Goal: Information Seeking & Learning: Check status

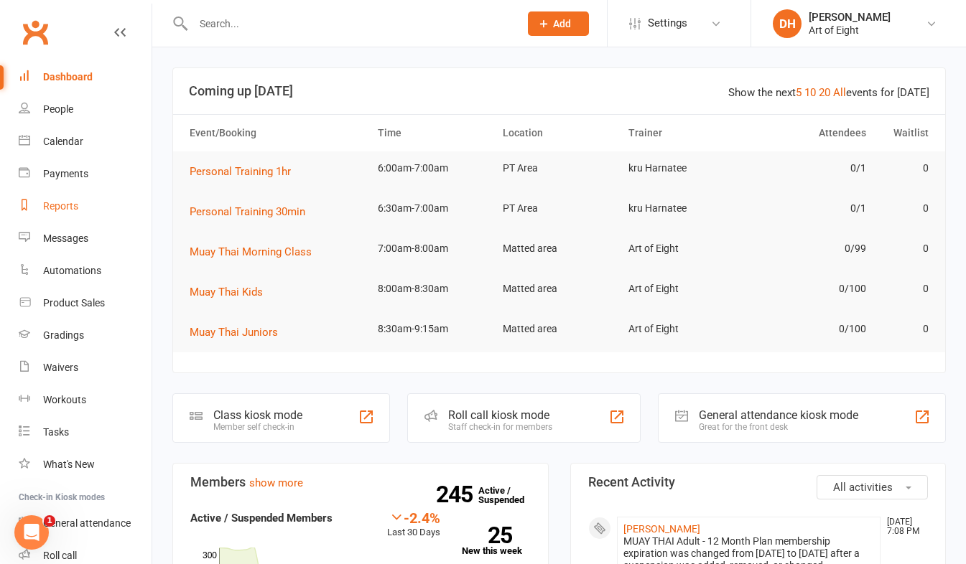
click at [65, 202] on div "Reports" at bounding box center [60, 205] width 35 height 11
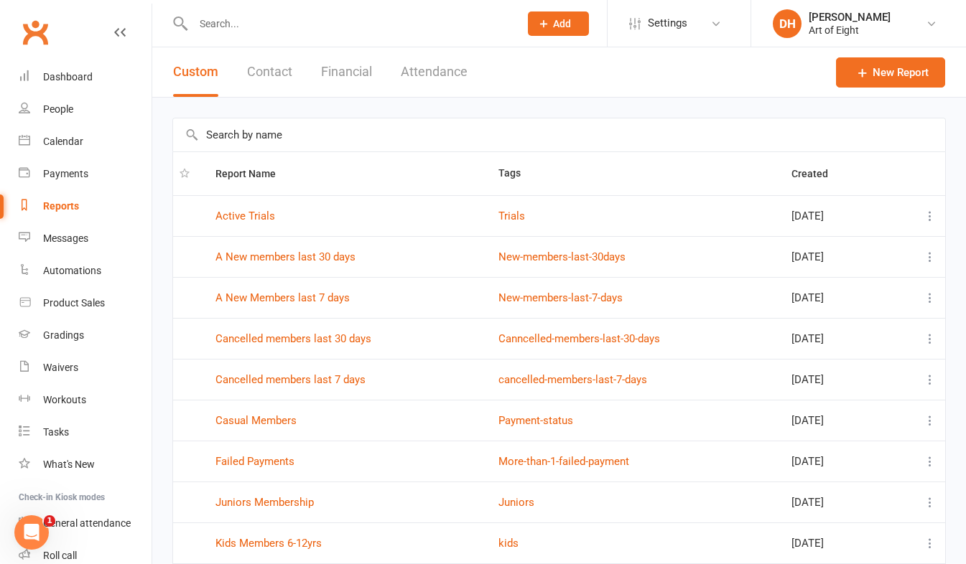
click at [340, 72] on button "Financial" at bounding box center [346, 72] width 51 height 50
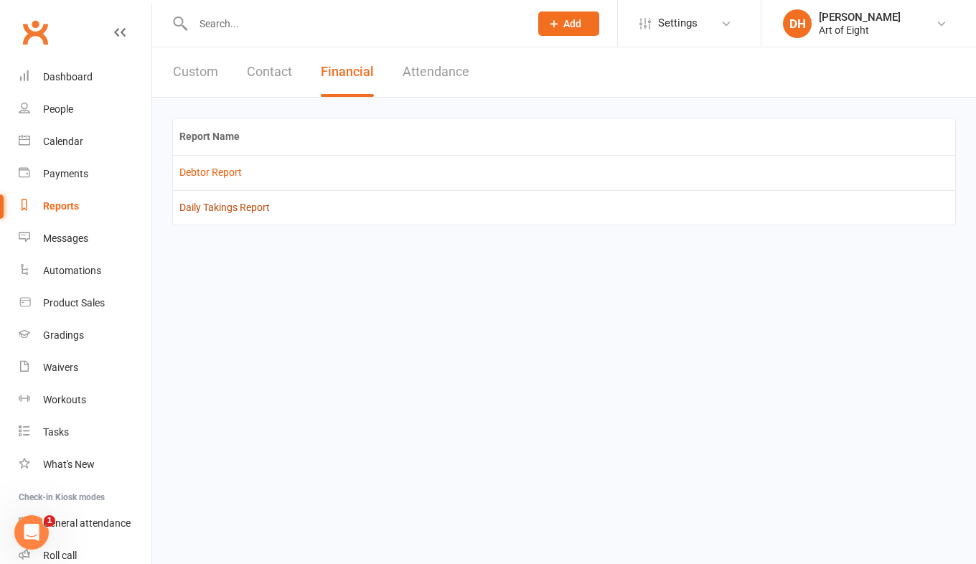
click at [230, 205] on link "Daily Takings Report" at bounding box center [224, 207] width 90 height 11
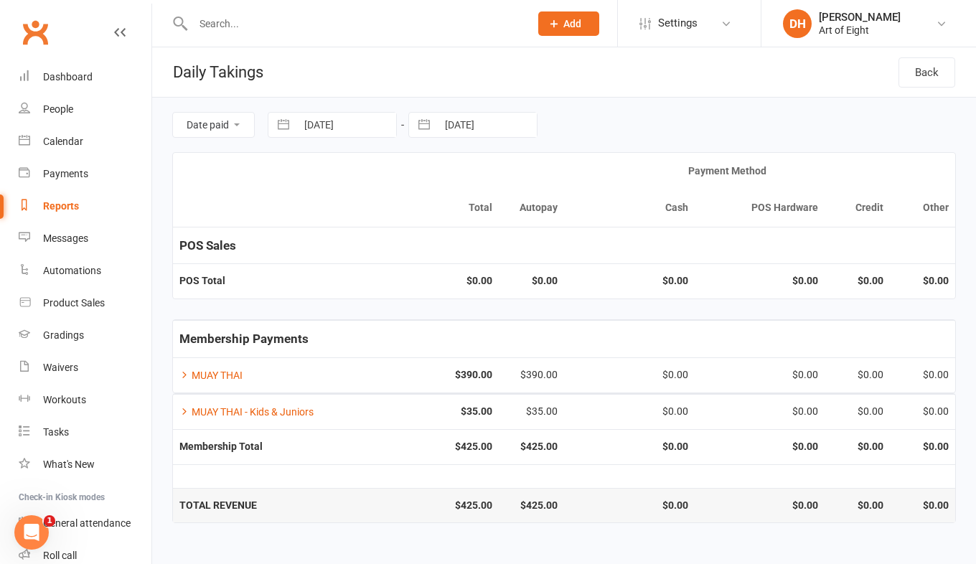
click at [273, 123] on button "button" at bounding box center [284, 125] width 26 height 24
select select "8"
select select "2025"
select select "9"
select select "2025"
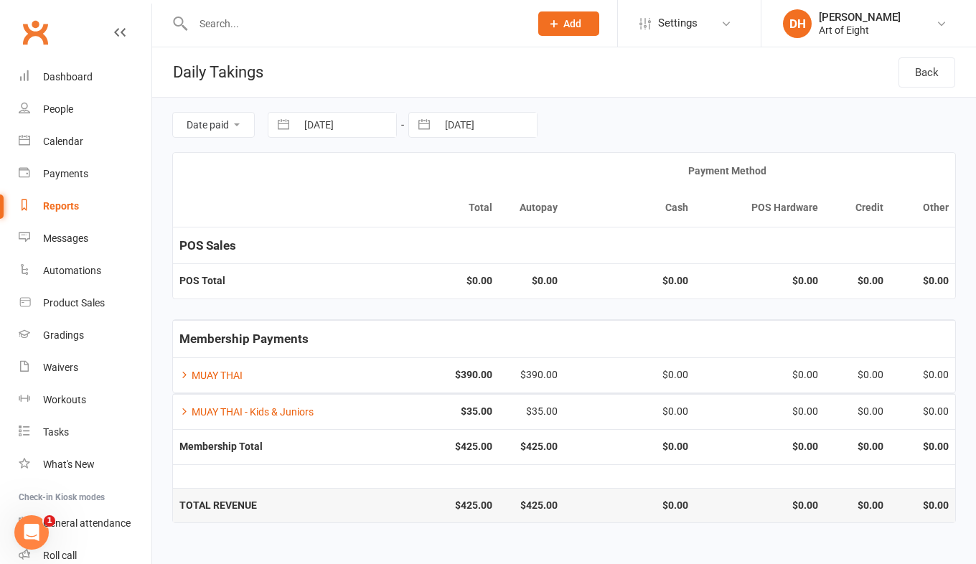
select select "10"
select select "2025"
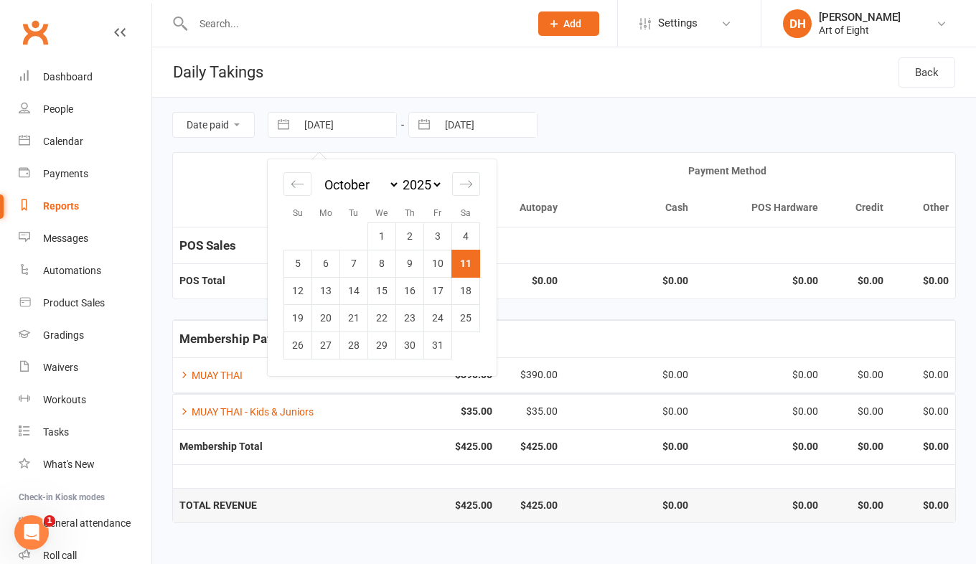
click at [439, 264] on td "10" at bounding box center [438, 263] width 28 height 27
type input "[DATE]"
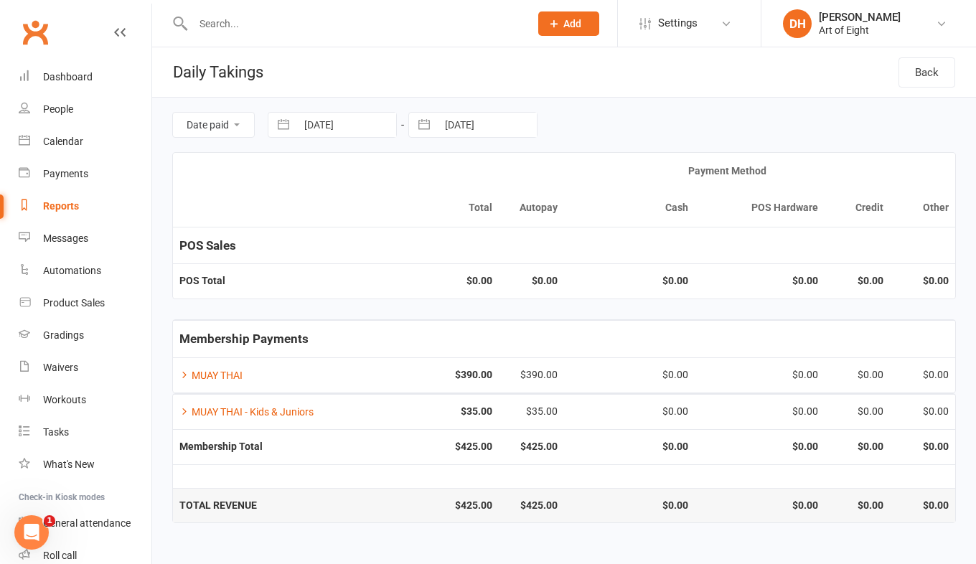
click at [426, 123] on button "button" at bounding box center [424, 125] width 26 height 24
select select "8"
select select "2025"
select select "9"
select select "2025"
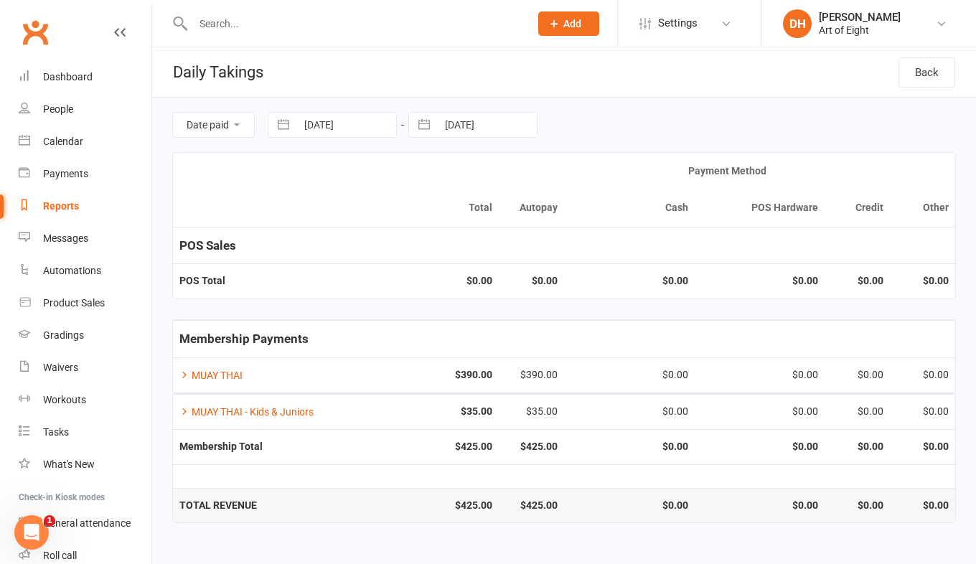
select select "10"
select select "2025"
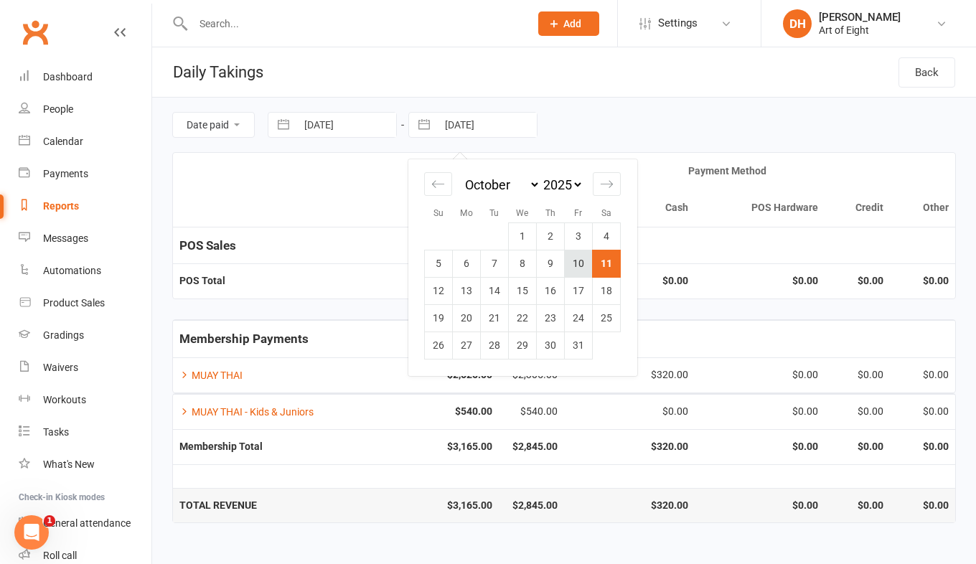
click at [578, 263] on td "10" at bounding box center [579, 263] width 28 height 27
type input "[DATE]"
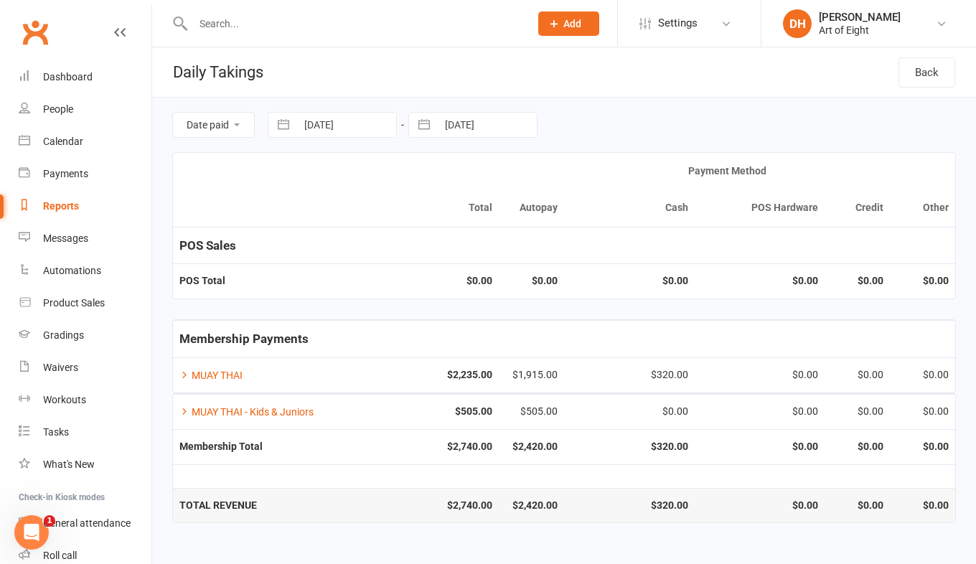
click at [284, 121] on button "button" at bounding box center [284, 125] width 26 height 24
select select "8"
select select "2025"
select select "9"
select select "2025"
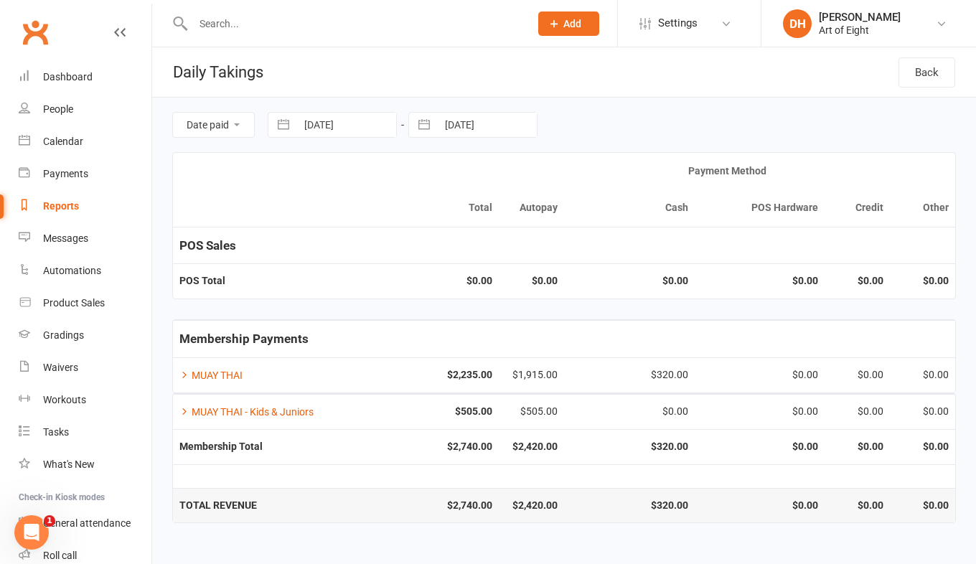
select select "10"
select select "2025"
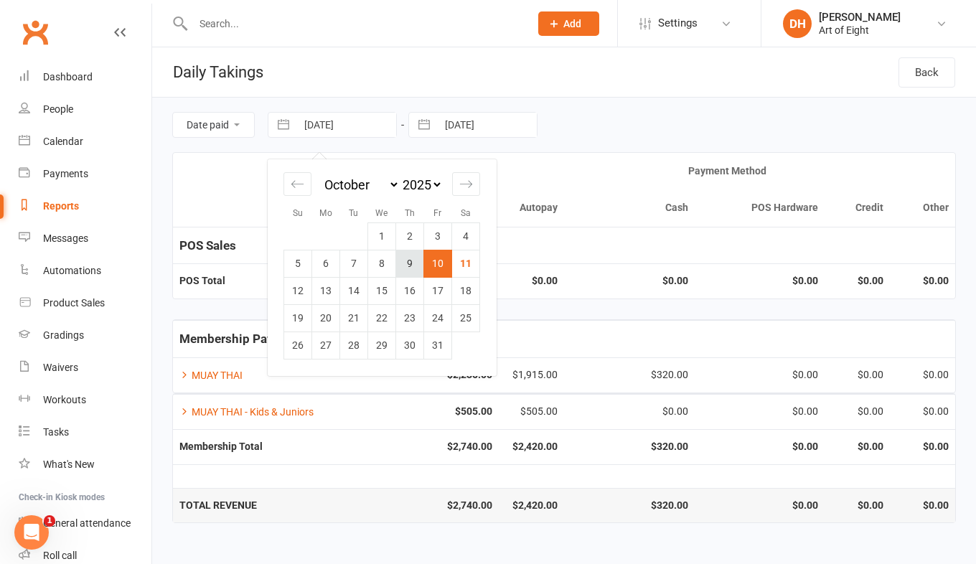
click at [415, 268] on td "9" at bounding box center [410, 263] width 28 height 27
type input "09 Oct 2025"
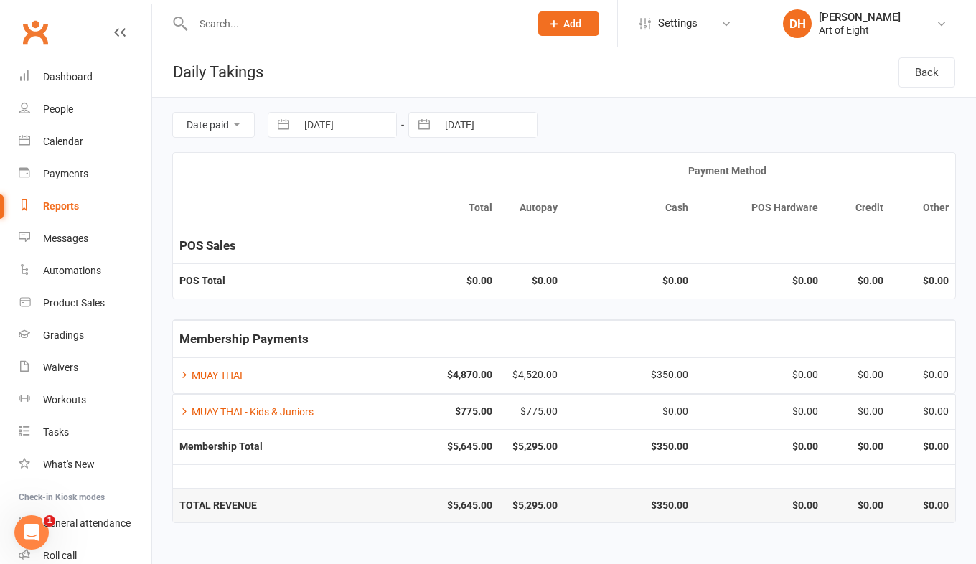
click at [429, 131] on button "button" at bounding box center [424, 125] width 26 height 24
select select "8"
select select "2025"
select select "9"
select select "2025"
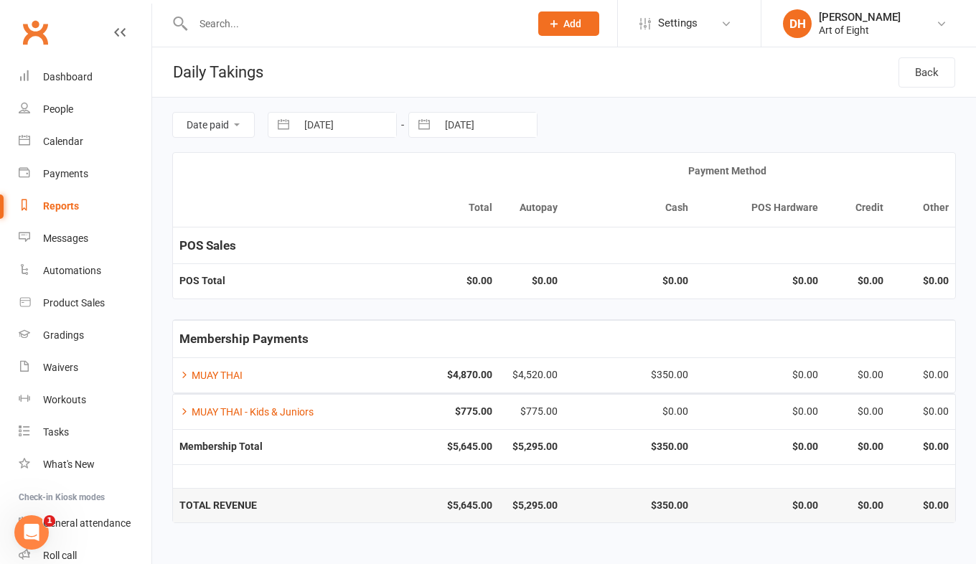
select select "10"
select select "2025"
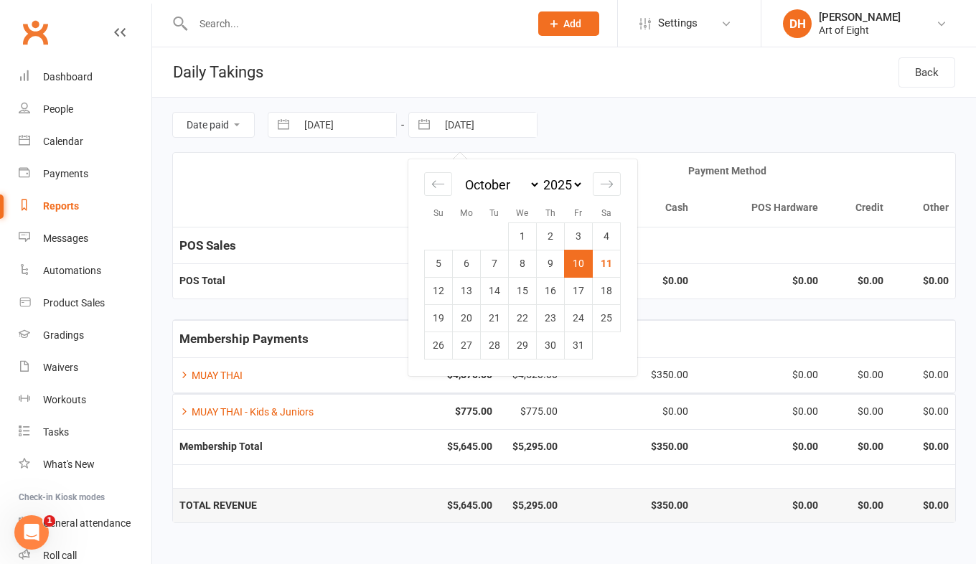
click at [555, 265] on td "9" at bounding box center [551, 263] width 28 height 27
type input "09 Oct 2025"
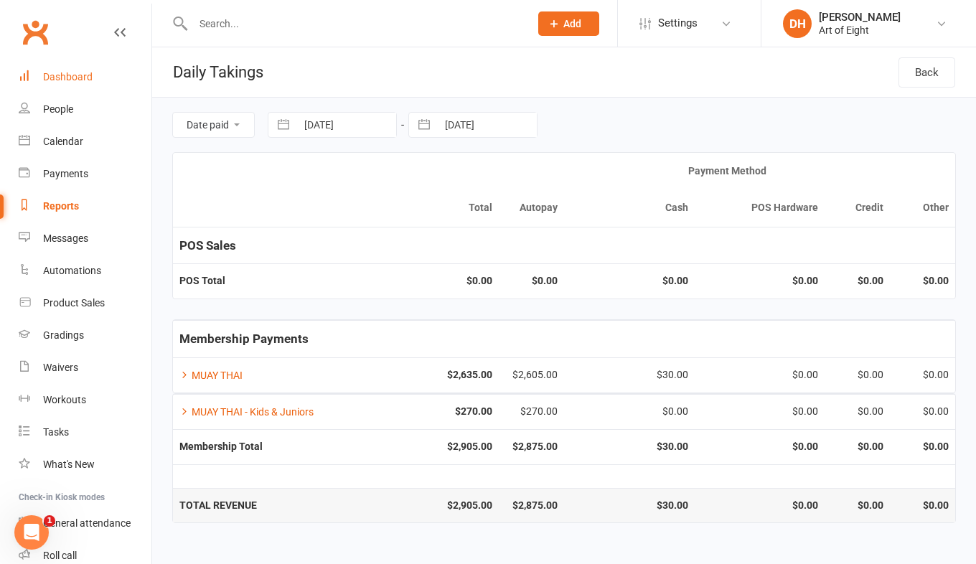
click at [80, 70] on link "Dashboard" at bounding box center [85, 77] width 133 height 32
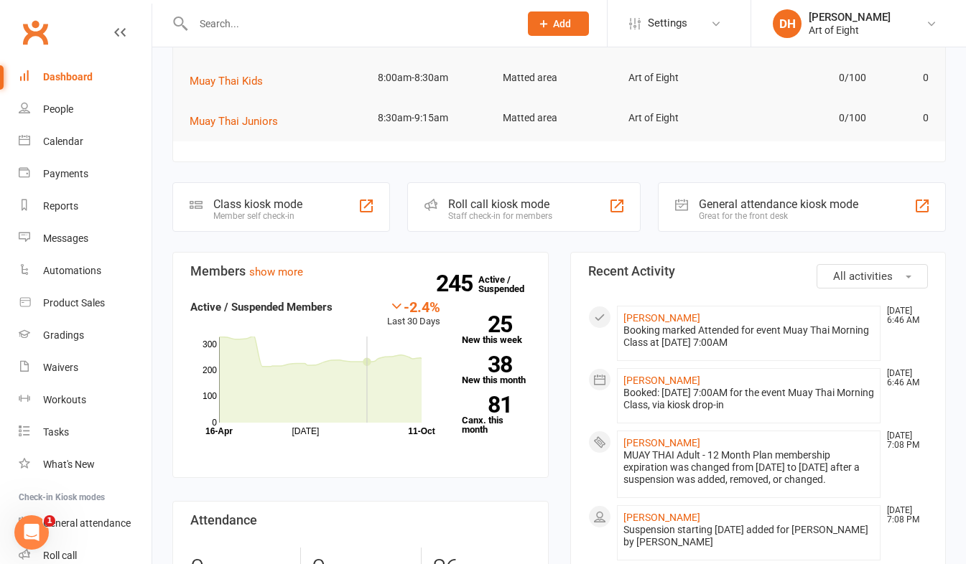
scroll to position [167, 0]
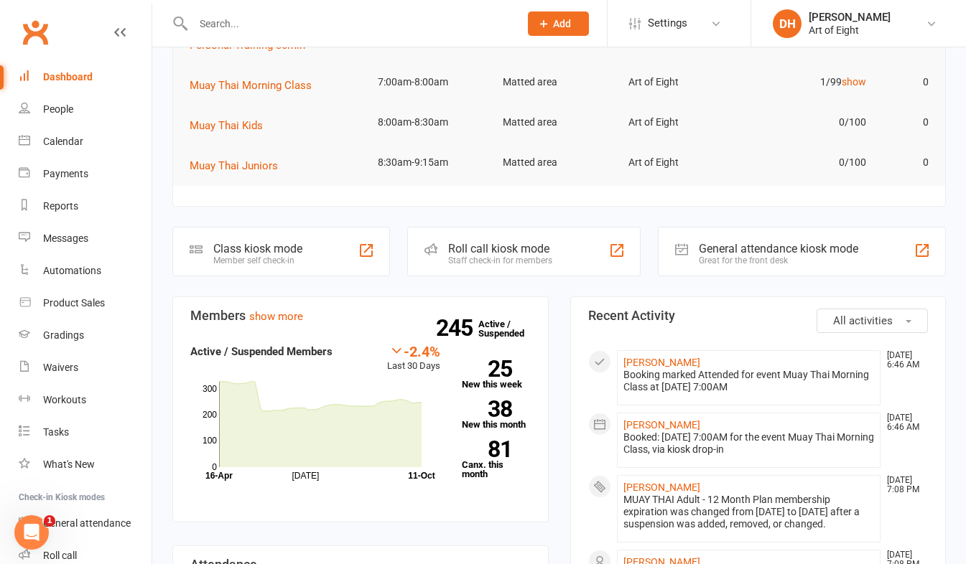
click at [471, 257] on div "Staff check-in for members" at bounding box center [500, 261] width 104 height 10
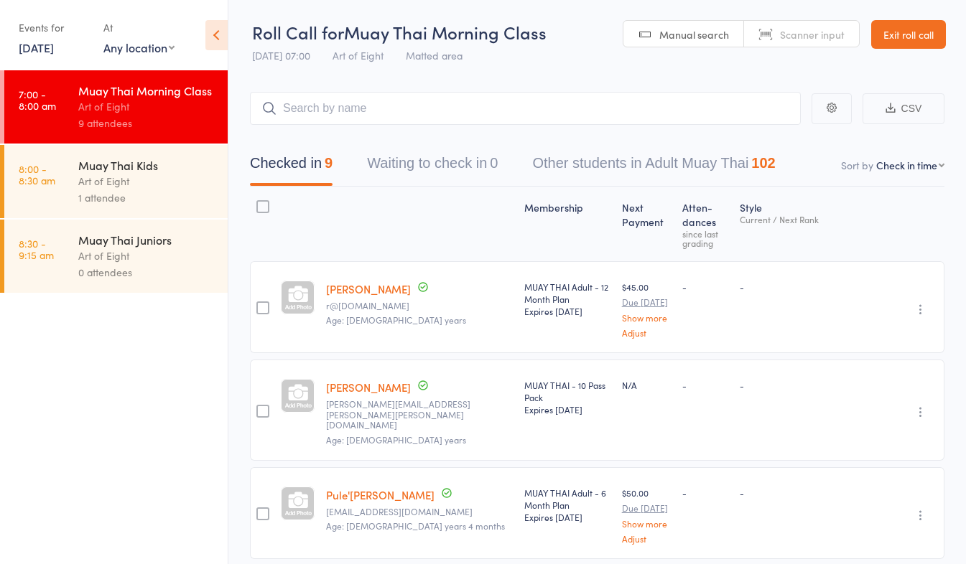
click at [150, 186] on div "Art of Eight" at bounding box center [146, 181] width 137 height 17
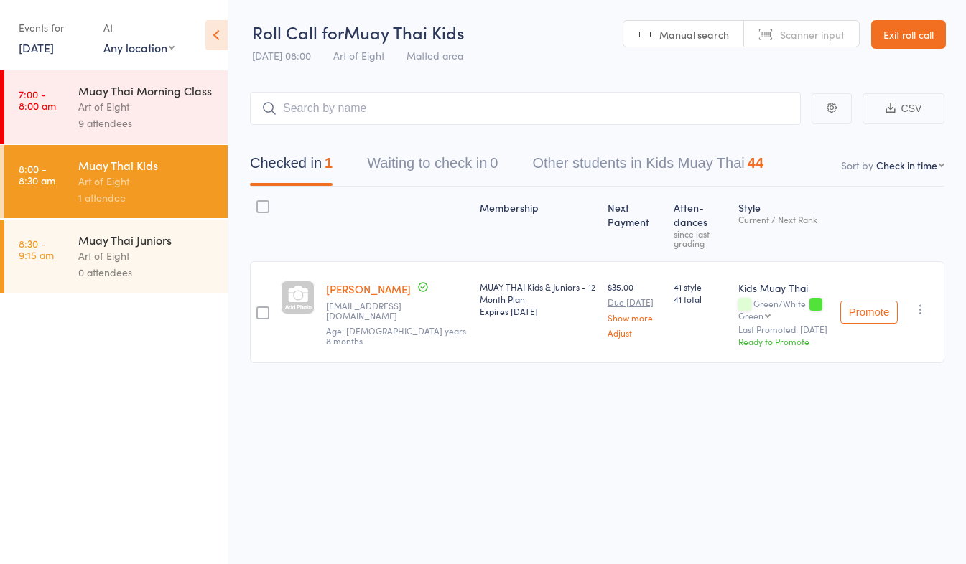
click at [141, 97] on div "Muay Thai Morning Class" at bounding box center [146, 91] width 137 height 16
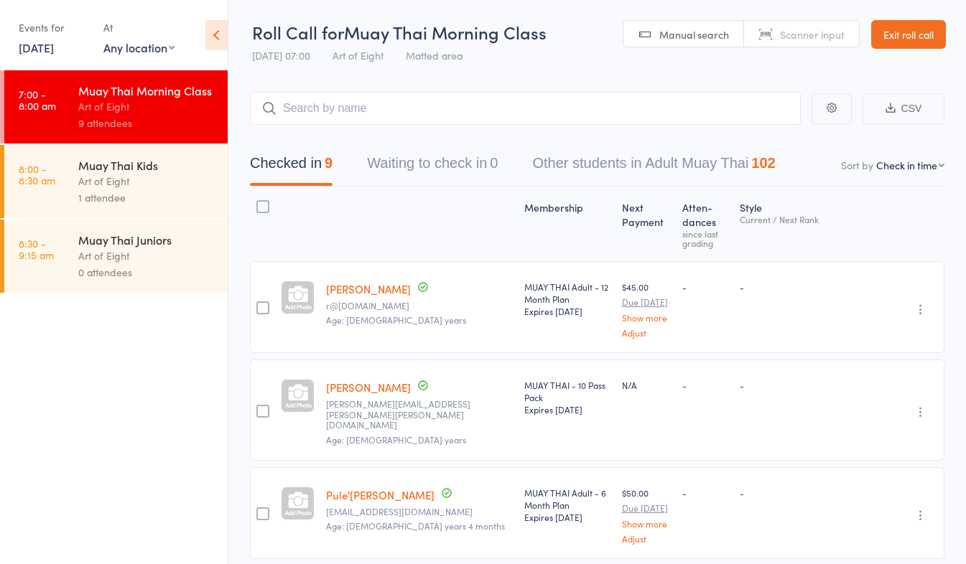
click at [918, 39] on link "Exit roll call" at bounding box center [908, 34] width 75 height 29
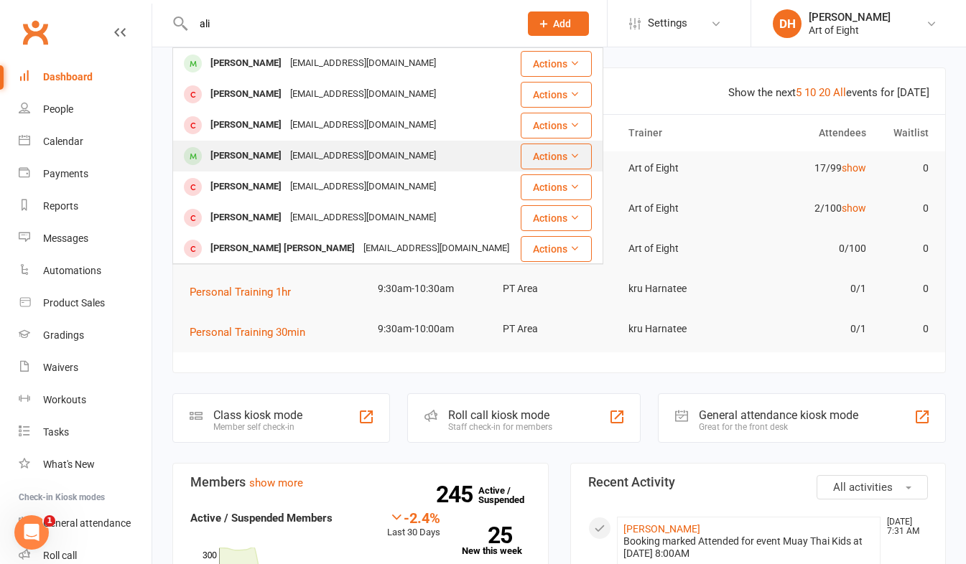
type input "ali"
click at [251, 154] on div "[PERSON_NAME]" at bounding box center [246, 156] width 80 height 21
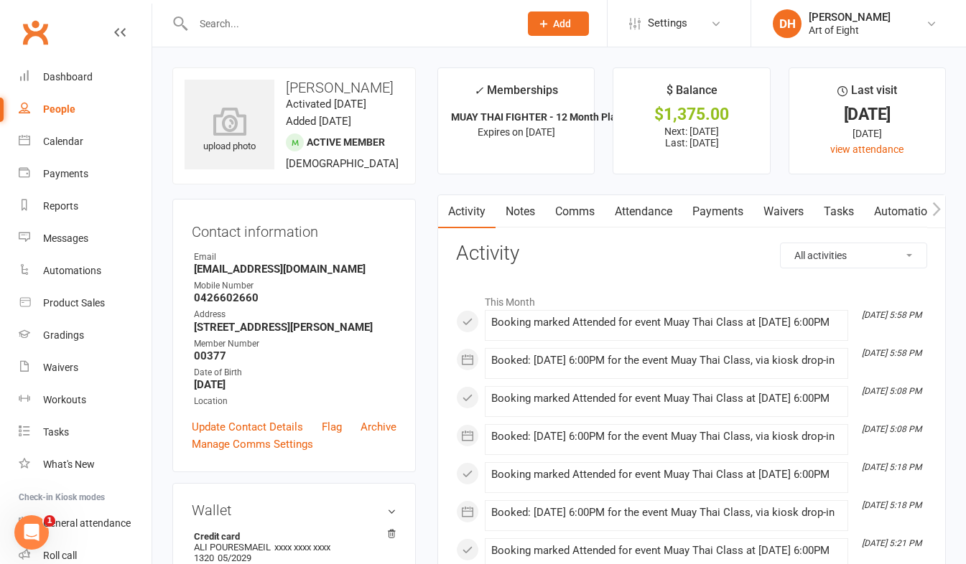
scroll to position [72, 0]
